Goal: Task Accomplishment & Management: Manage account settings

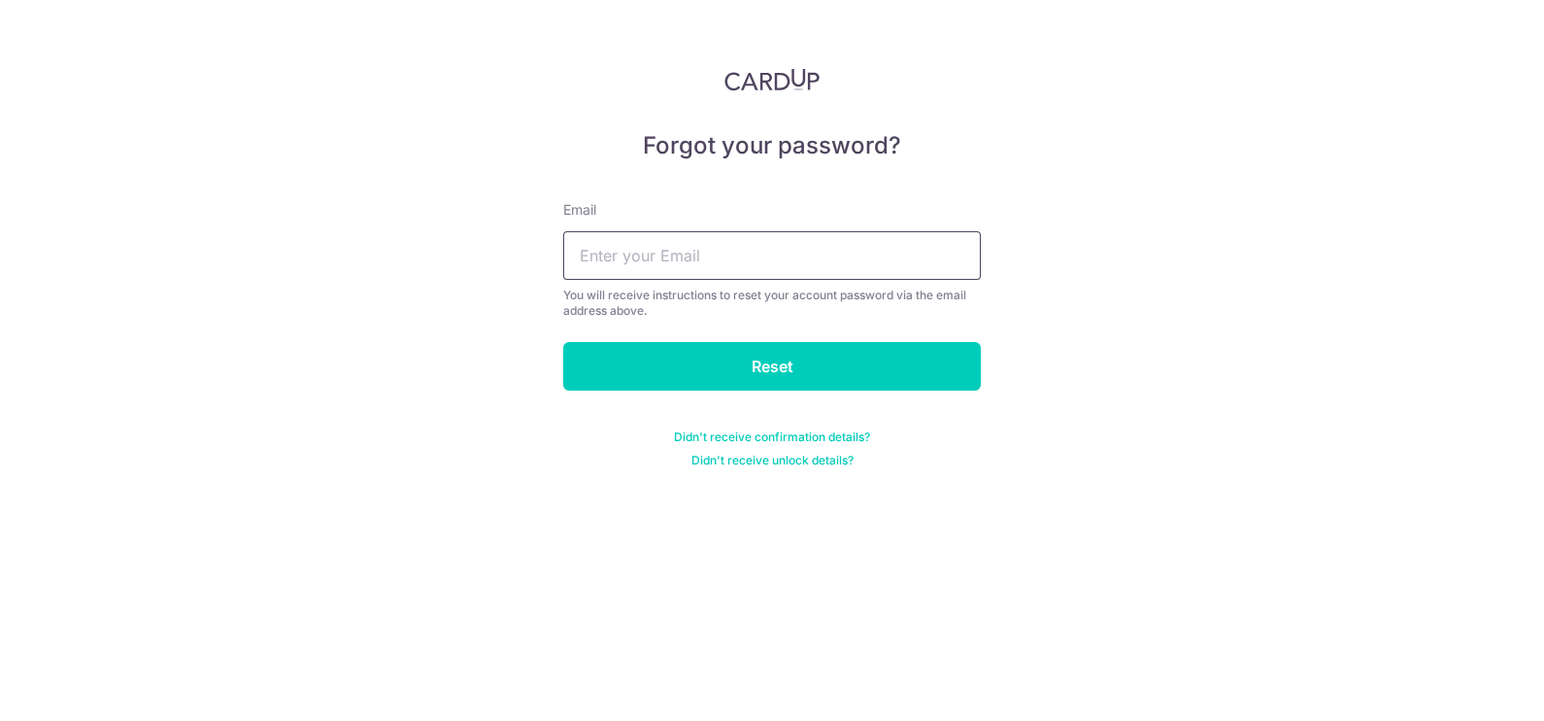
click at [701, 248] on input "text" at bounding box center [772, 255] width 418 height 49
type input "[EMAIL_ADDRESS][DOMAIN_NAME]"
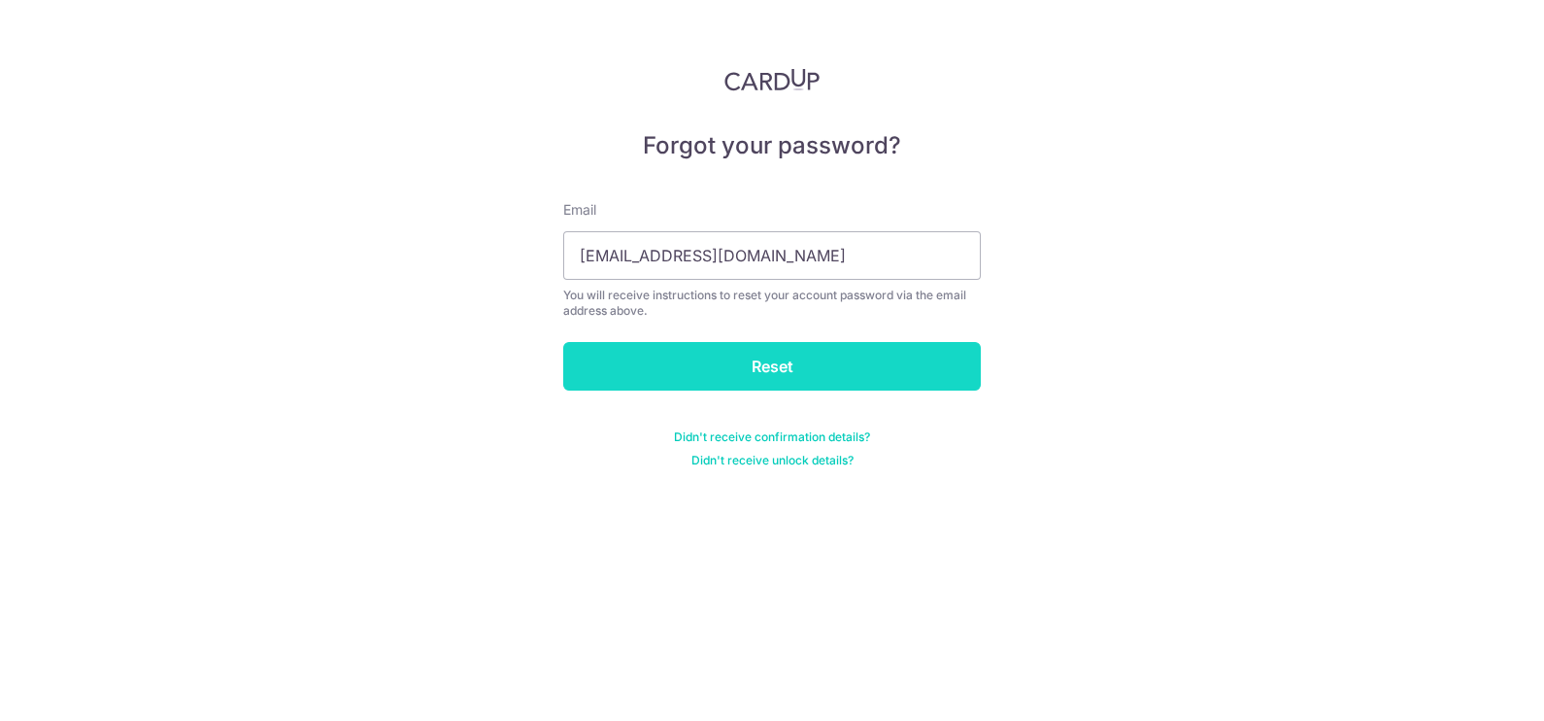
click at [667, 361] on input "Reset" at bounding box center [772, 366] width 418 height 49
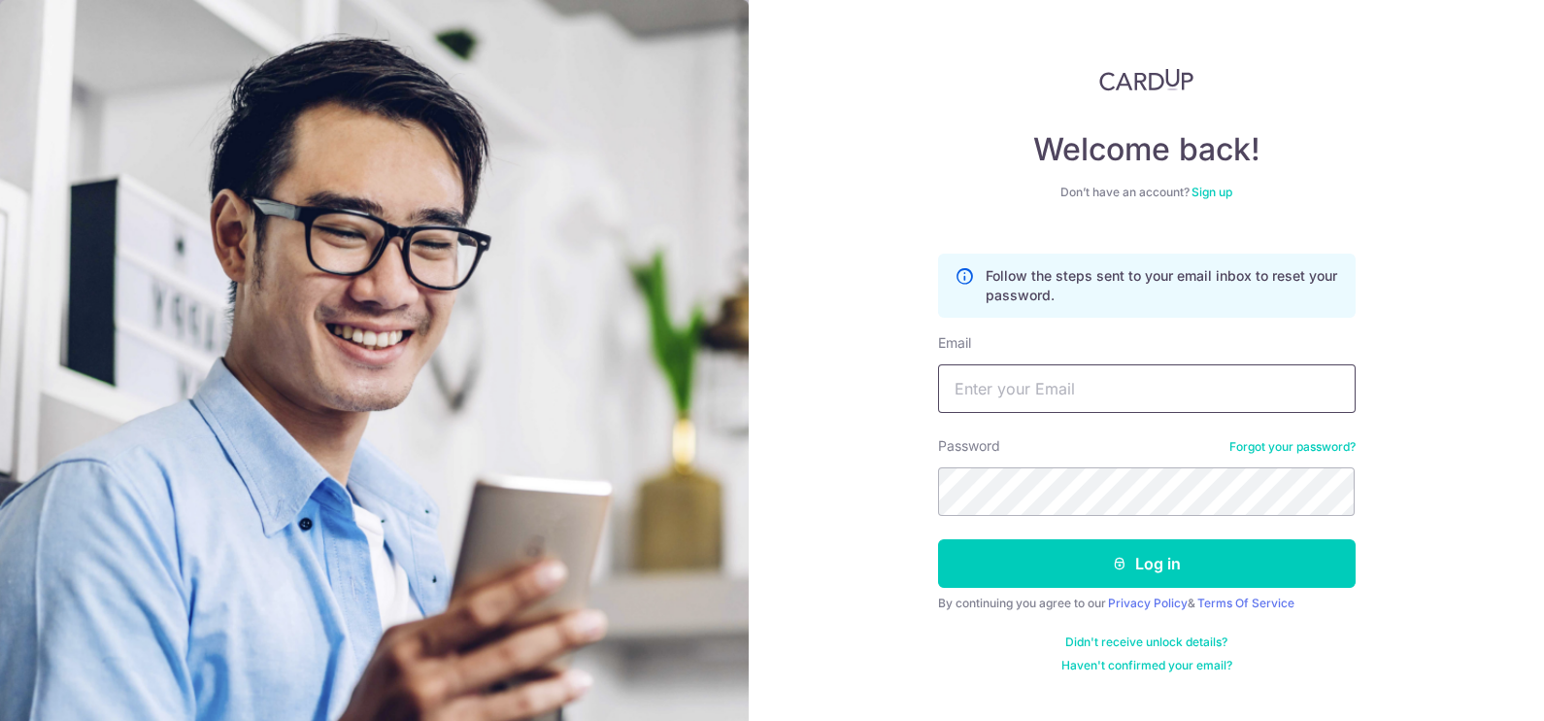
type input "[EMAIL_ADDRESS][DOMAIN_NAME]"
click at [834, 490] on div "Welcome back! Don’t have an account? Sign up Follow the steps sent to your emai…" at bounding box center [1146, 360] width 795 height 721
drag, startPoint x: 850, startPoint y: 478, endPoint x: 874, endPoint y: 479, distance: 24.3
click at [850, 478] on div "Welcome back! Don’t have an account? Sign up Follow the steps sent to your emai…" at bounding box center [1146, 360] width 795 height 721
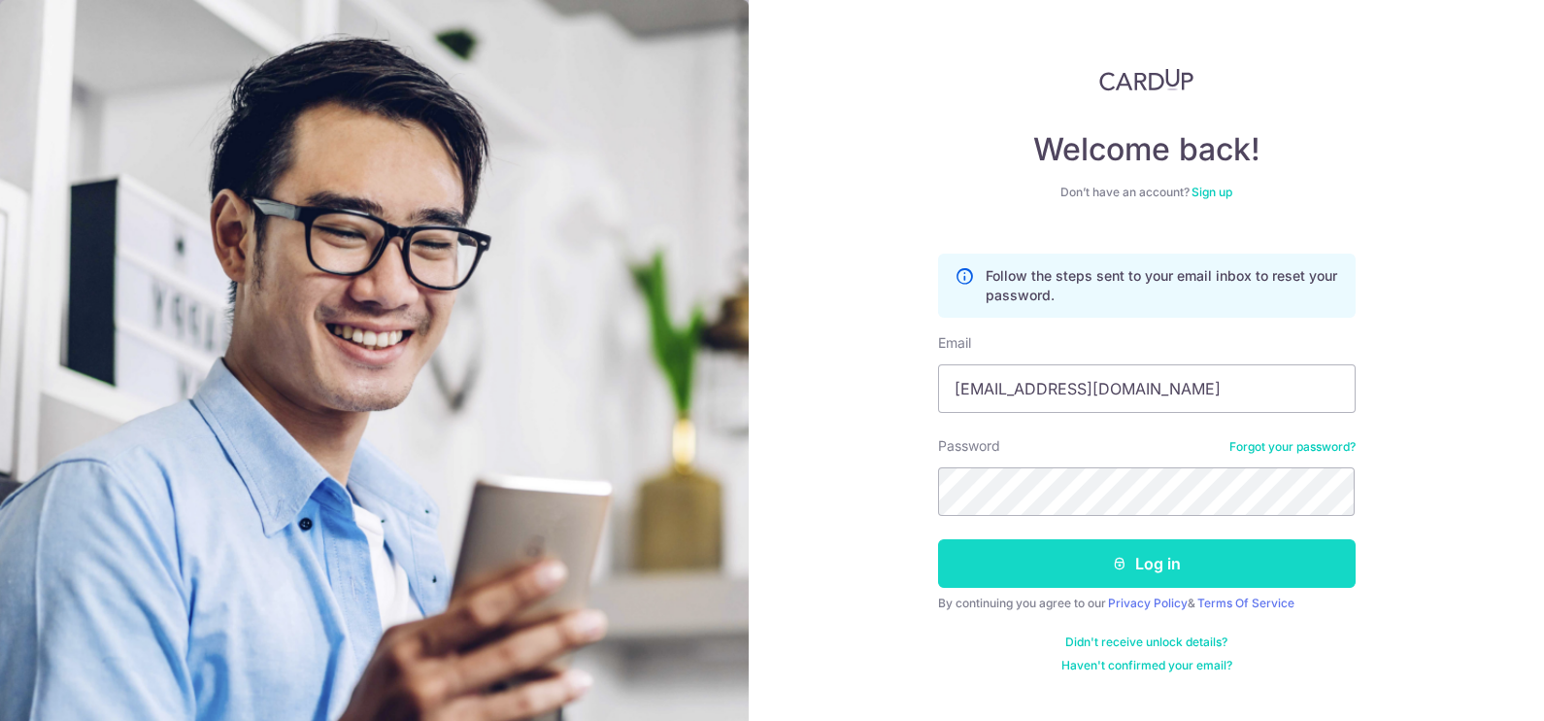
click at [1103, 562] on button "Log in" at bounding box center [1147, 563] width 418 height 49
